Goal: Task Accomplishment & Management: Manage account settings

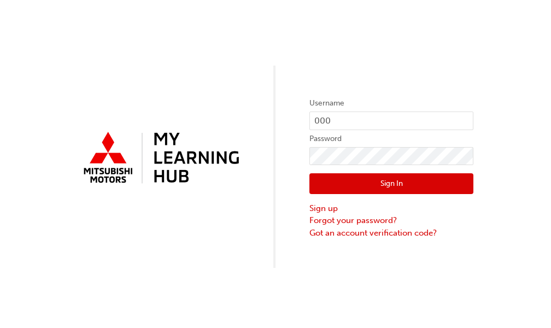
type input "0007052759"
click at [340, 183] on button "Sign In" at bounding box center [392, 183] width 164 height 21
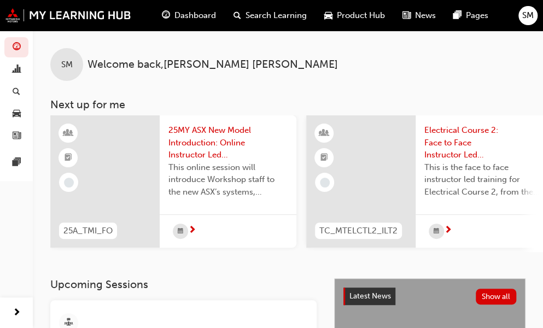
drag, startPoint x: 183, startPoint y: 251, endPoint x: 306, endPoint y: 266, distance: 124.0
click at [306, 266] on div "SM Welcome back , [PERSON_NAME] Next up for me 25A_TMI_FO 25MY ASX New Model In…" at bounding box center [288, 155] width 510 height 248
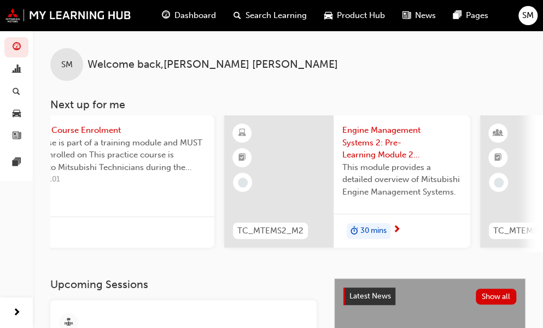
scroll to position [0, 262]
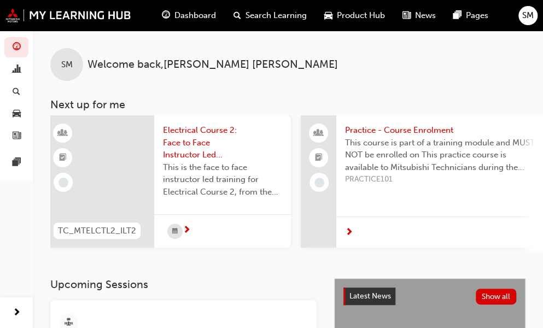
drag, startPoint x: 212, startPoint y: 251, endPoint x: 121, endPoint y: 241, distance: 91.4
click at [140, 241] on div "TC_MTELCTL2_ILT2 Electrical Course 2: Face to Face Instructor Led Training - Da…" at bounding box center [168, 183] width 246 height 137
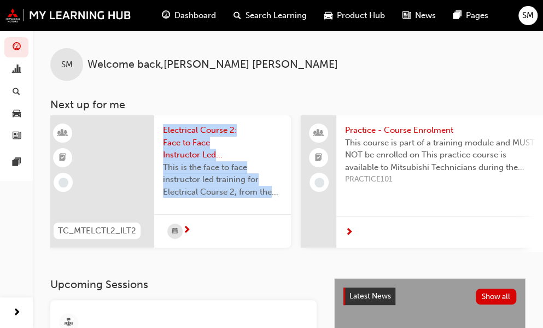
click at [212, 274] on div "SM Welcome back , [PERSON_NAME] Next up for me 25A_TMI_FO 25MY ASX New Model In…" at bounding box center [288, 155] width 510 height 248
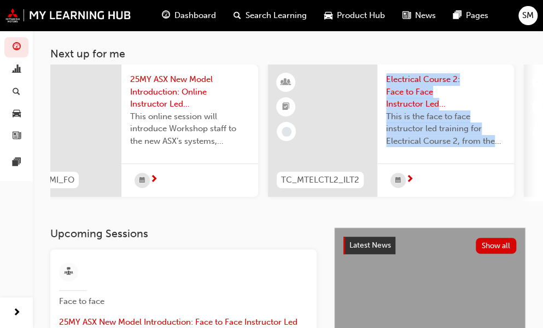
scroll to position [0, 0]
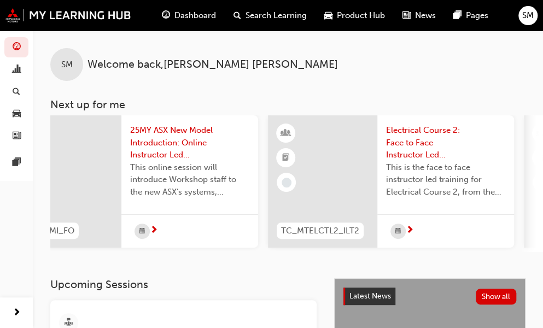
click at [464, 41] on div "SM Welcome back , [PERSON_NAME]" at bounding box center [288, 56] width 510 height 50
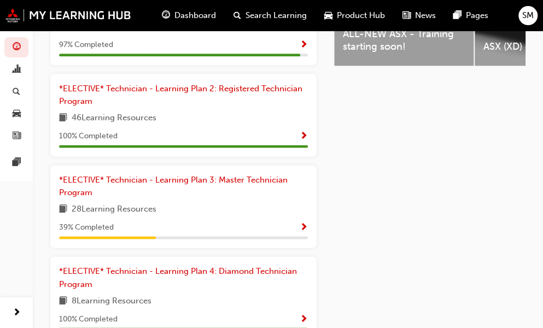
scroll to position [547, 0]
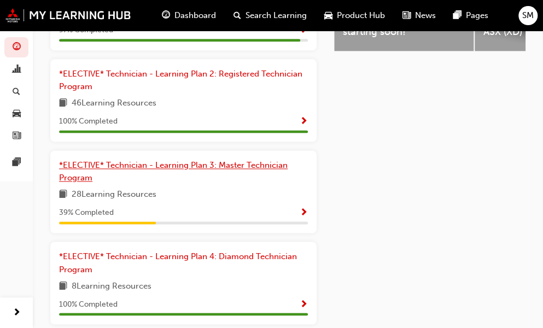
click at [125, 169] on span "*ELECTIVE* Technician - Learning Plan 3: Master Technician Program" at bounding box center [173, 171] width 229 height 22
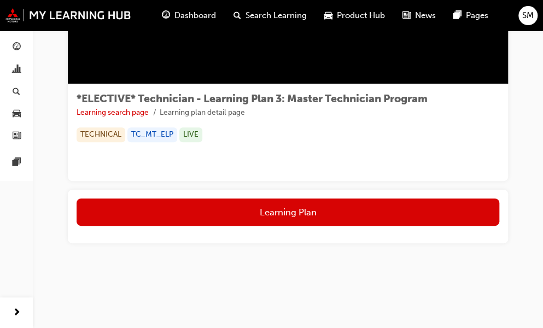
scroll to position [113, 0]
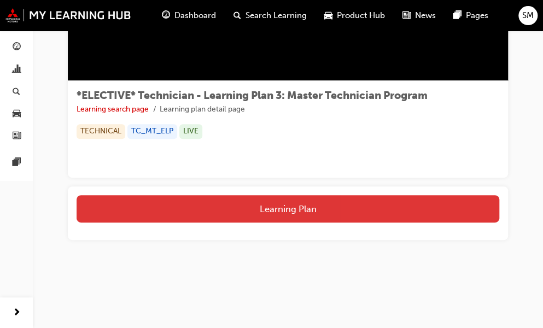
click at [228, 209] on button "Learning Plan" at bounding box center [288, 208] width 423 height 27
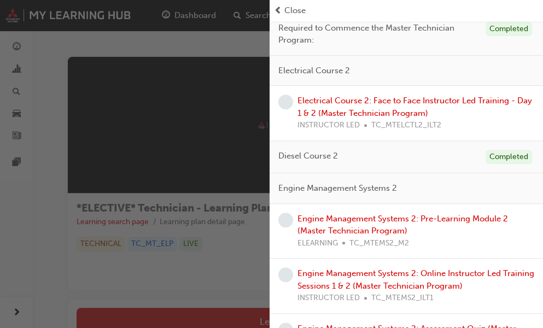
scroll to position [0, 0]
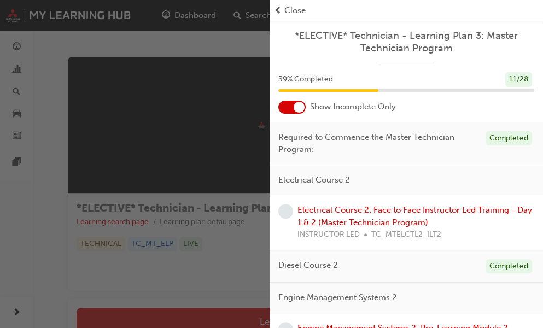
click at [298, 4] on span "Close" at bounding box center [294, 10] width 21 height 13
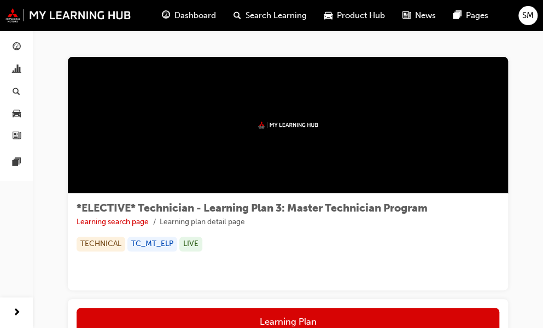
click at [533, 14] on span "SM" at bounding box center [527, 15] width 11 height 13
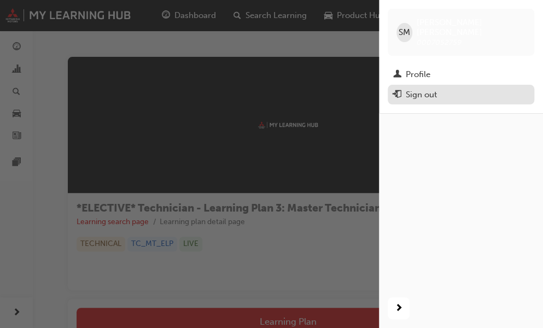
click at [417, 89] on div "Sign out" at bounding box center [421, 95] width 31 height 13
